Goal: Task Accomplishment & Management: Manage account settings

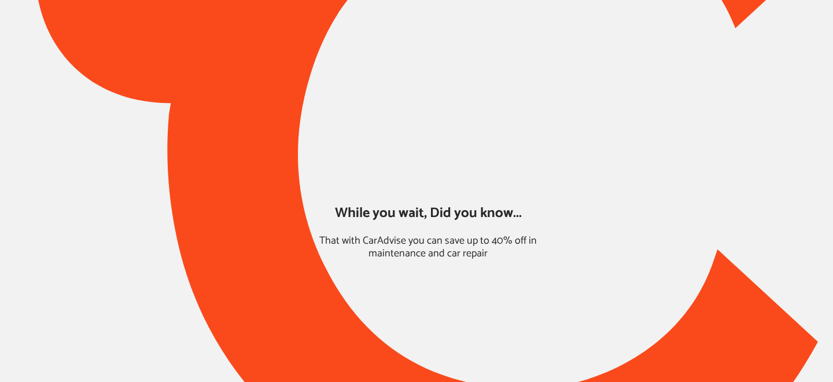
type input "*****"
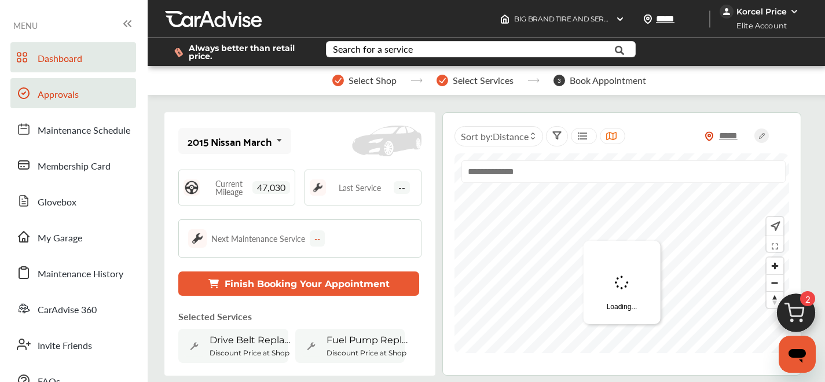
click at [97, 100] on link "Approvals" at bounding box center [73, 93] width 126 height 30
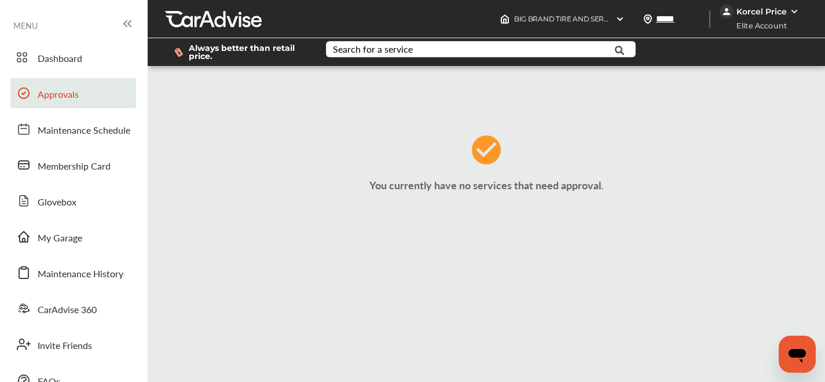
click at [80, 254] on div "Dashboard Approvals Maintenance Schedule Membership Card Glovebox My Garage Mai…" at bounding box center [74, 218] width 136 height 353
click at [80, 246] on link "My Garage" at bounding box center [73, 237] width 126 height 30
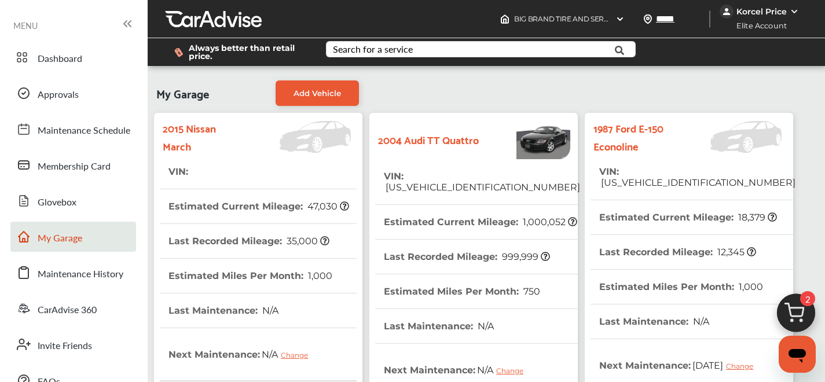
click at [474, 182] on span "[US_VEHICLE_IDENTIFICATION_NUMBER]" at bounding box center [482, 187] width 196 height 11
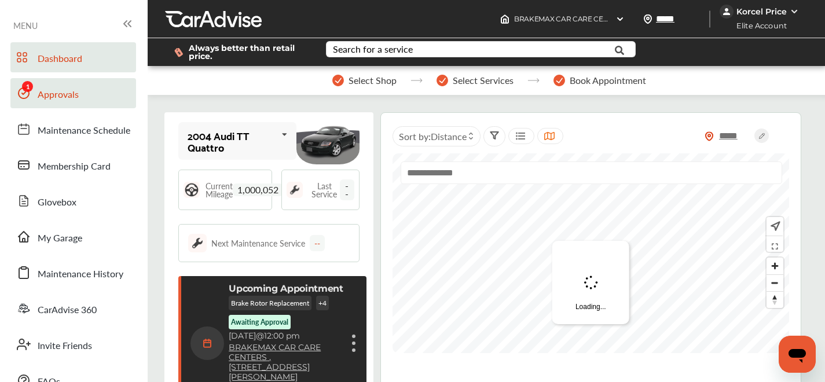
click at [73, 98] on span "Approvals" at bounding box center [58, 94] width 41 height 15
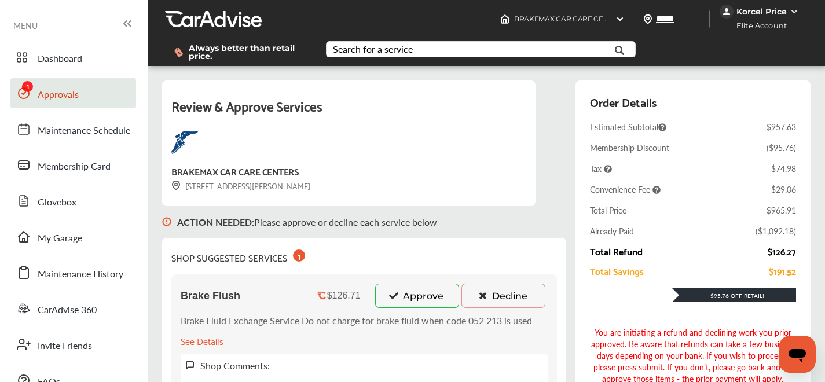
click at [408, 296] on button "Approve" at bounding box center [417, 296] width 84 height 24
